Goal: Task Accomplishment & Management: Manage account settings

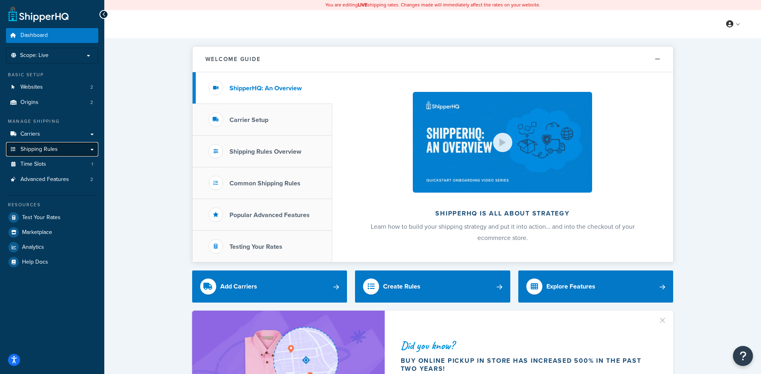
click at [57, 153] on link "Shipping Rules" at bounding box center [52, 149] width 92 height 15
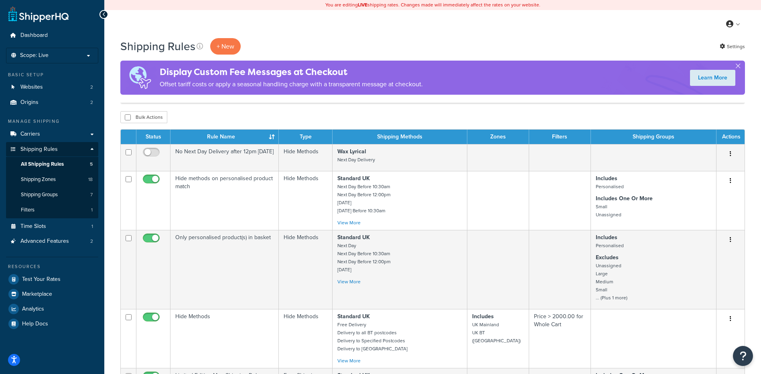
scroll to position [201, 0]
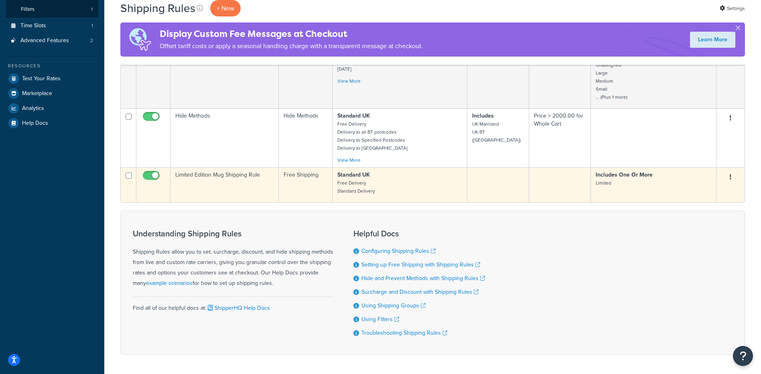
click at [417, 189] on p "Standard UK Free Delivery Standard Delivery" at bounding box center [399, 183] width 125 height 24
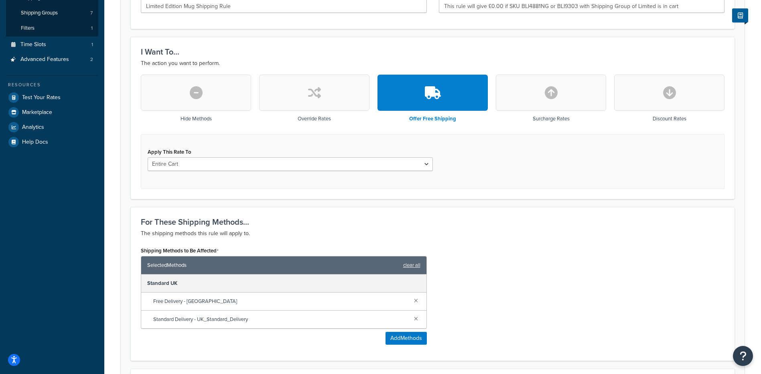
scroll to position [21, 0]
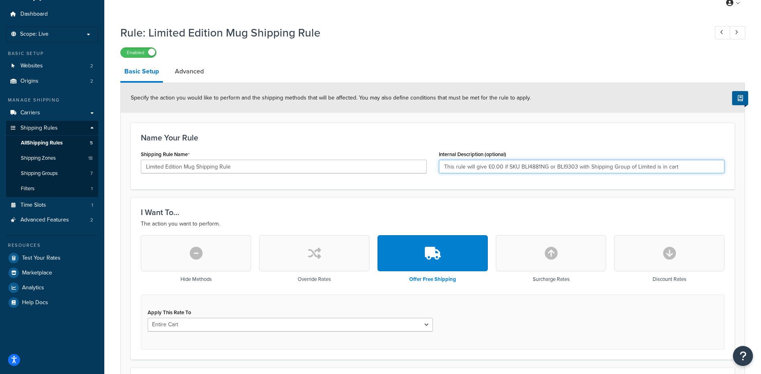
click at [538, 167] on input "This rule will give £0.00 if SKU BLI4881NG or BLI9303 with Shipping Group of Li…" at bounding box center [582, 167] width 286 height 14
click at [549, 166] on input "This rule will give £0.00 if SKU BLI4881NG or BLI9303 with Shipping Group of Li…" at bounding box center [582, 167] width 286 height 14
click at [554, 168] on input "This rule will give £0.00 if SKU BLI4881NG or BLI9303 with Shipping Group of Li…" at bounding box center [582, 167] width 286 height 14
paste input "XT9304"
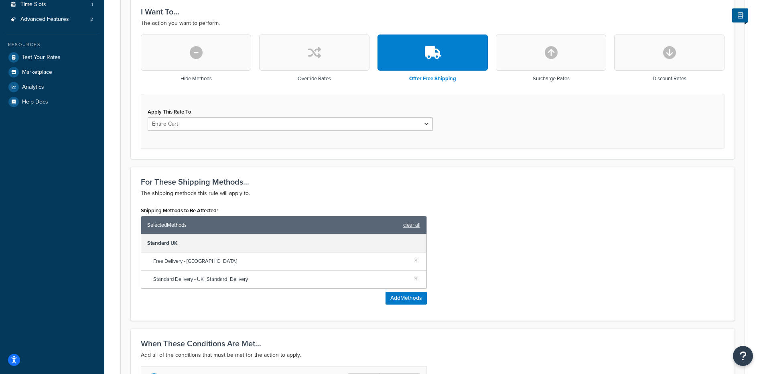
scroll to position [342, 0]
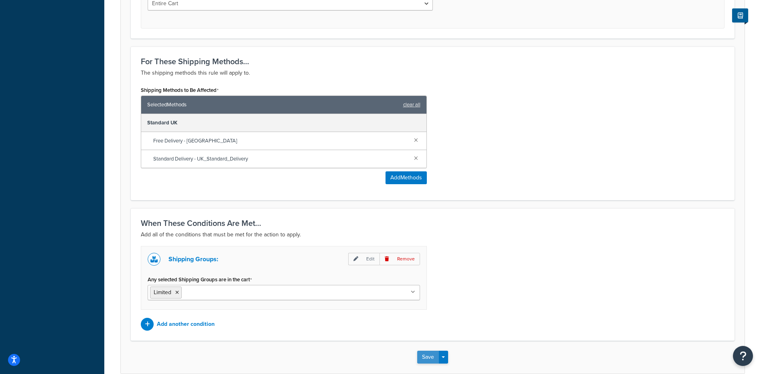
type input "This rule will give £0.00 if SKU BLI4881NG, BLI9303 or XT9304 with Shipping Gro…"
click at [434, 355] on button "Save" at bounding box center [428, 357] width 22 height 13
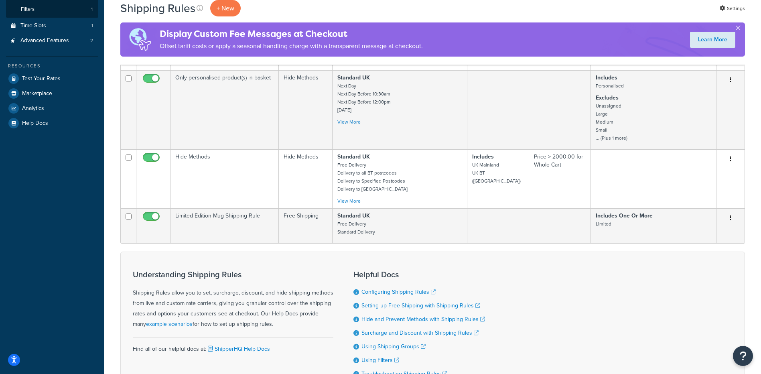
scroll to position [270, 0]
